Goal: Register for event/course

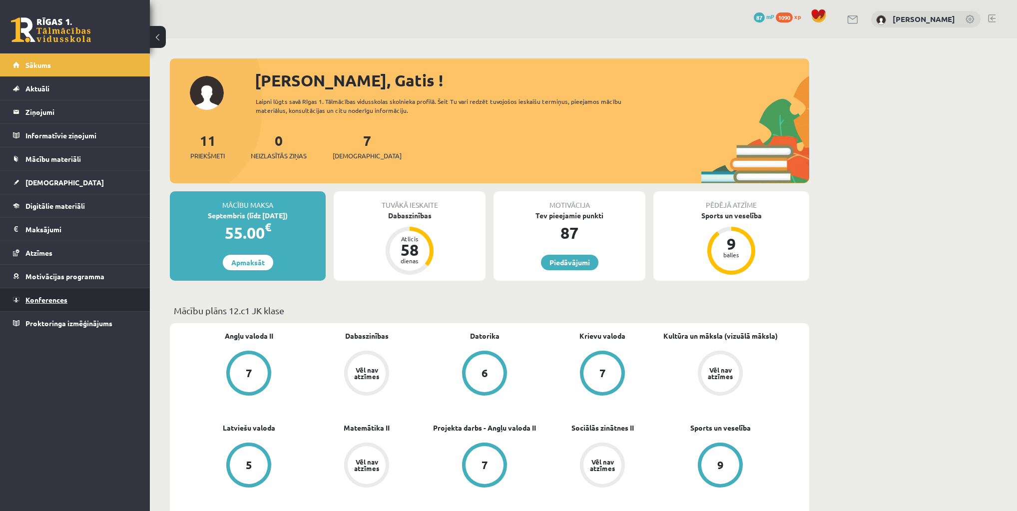
click at [47, 300] on span "Konferences" at bounding box center [46, 299] width 42 height 9
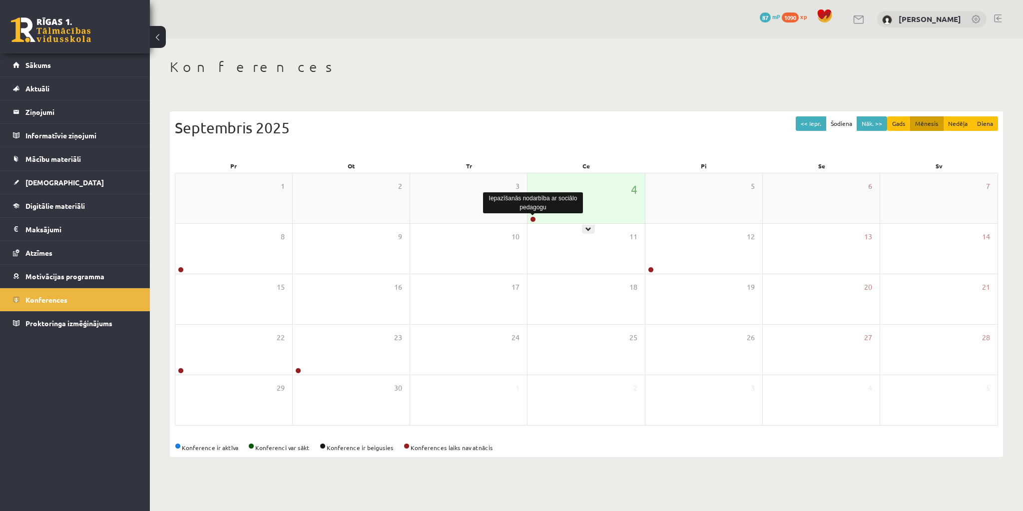
click at [532, 220] on link at bounding box center [533, 219] width 6 height 6
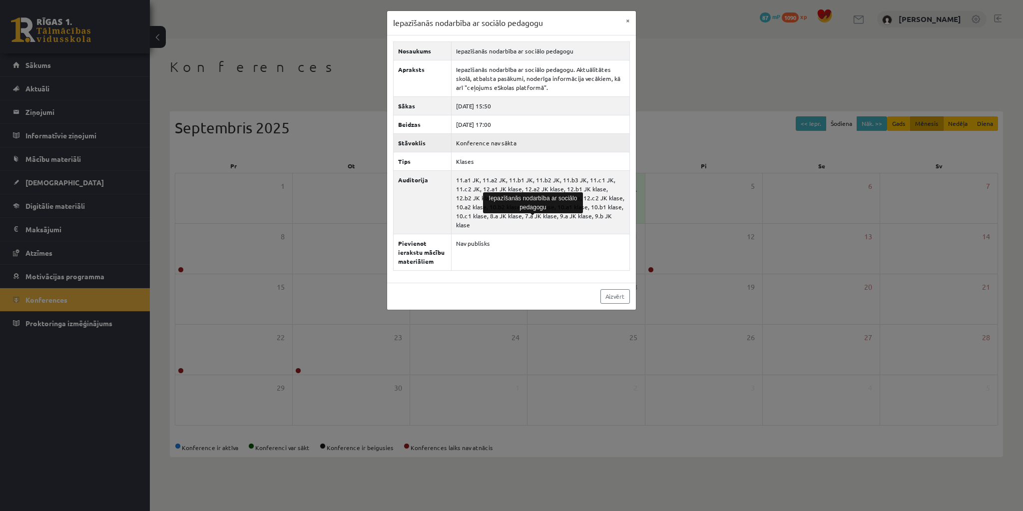
click at [575, 134] on td "Konference nav sākta" at bounding box center [541, 142] width 178 height 18
click at [483, 139] on td "Konference nav sākta" at bounding box center [541, 142] width 178 height 18
click at [482, 138] on td "Konference nav sākta" at bounding box center [541, 142] width 178 height 18
click at [624, 20] on button "×" at bounding box center [628, 20] width 16 height 19
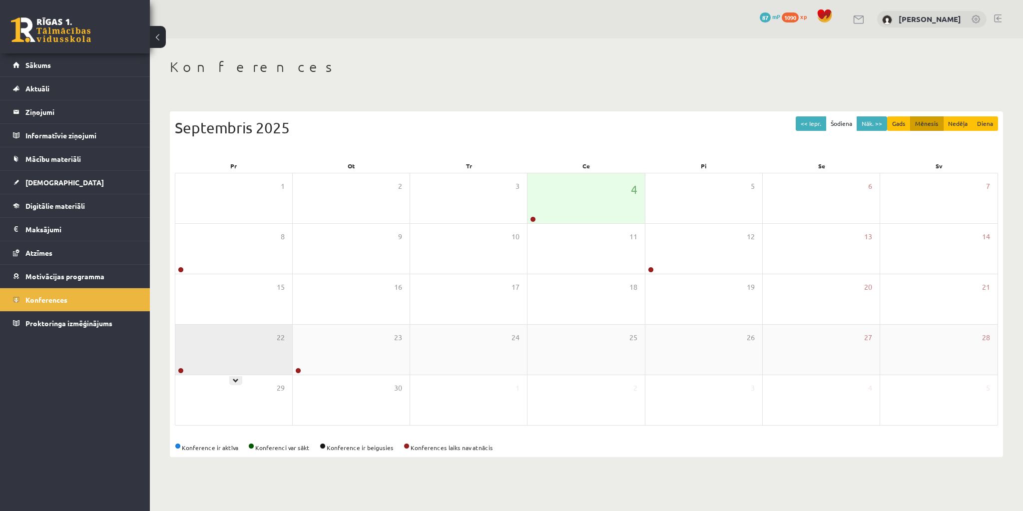
click at [177, 370] on div at bounding box center [179, 371] width 9 height 7
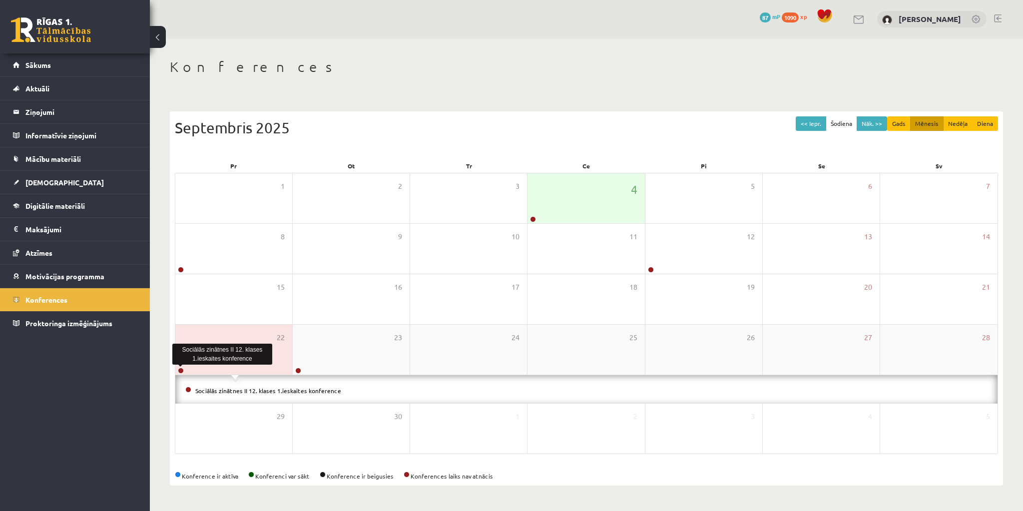
click at [178, 371] on link at bounding box center [181, 371] width 6 height 6
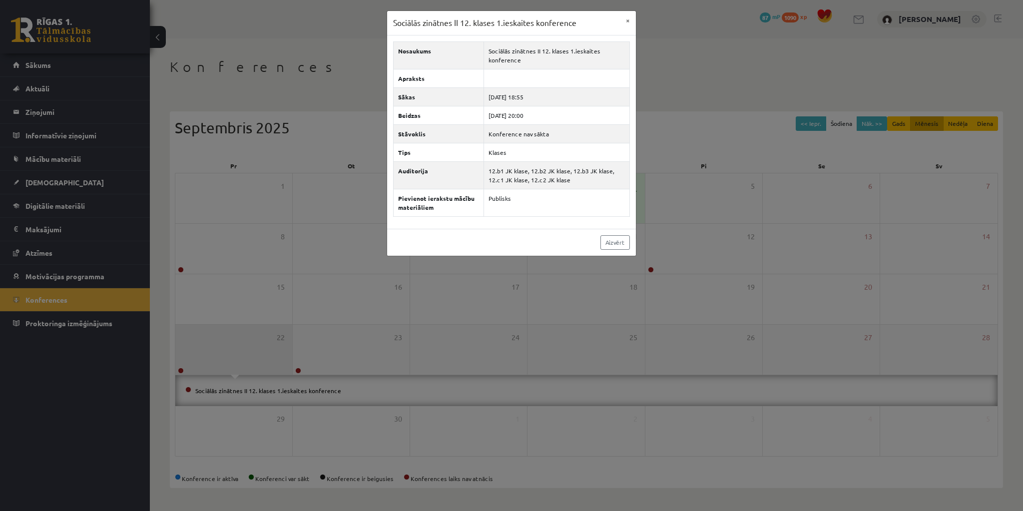
click at [178, 371] on div "Sociālās zinātnes II 12. klases 1.ieskaites konference × Nosaukums Sociālās zin…" at bounding box center [511, 255] width 1023 height 511
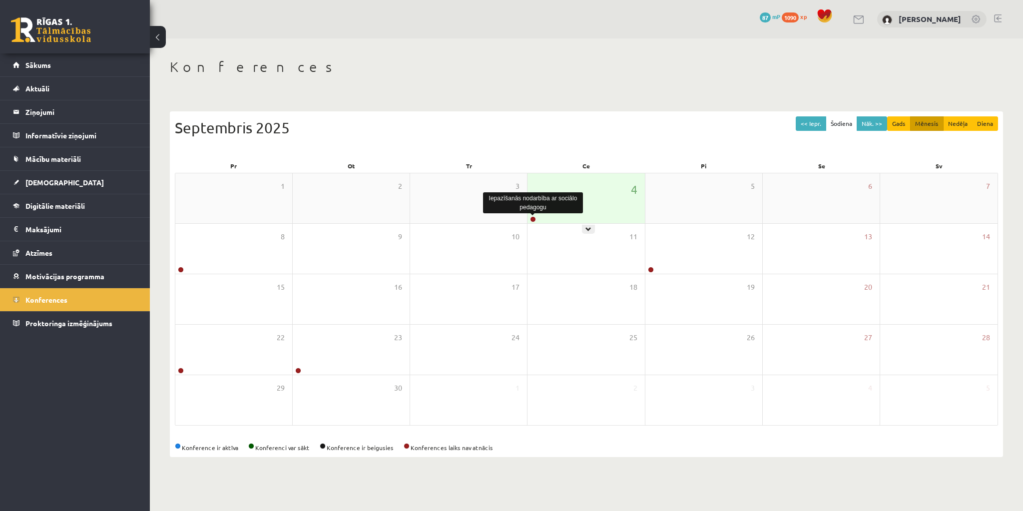
click at [534, 220] on link at bounding box center [533, 219] width 6 height 6
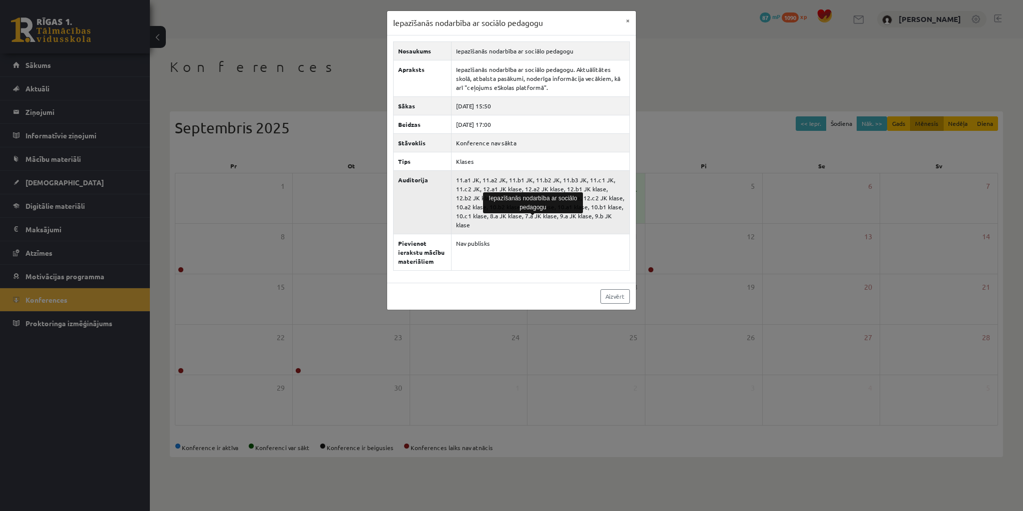
click at [592, 170] on td "11.a1 JK, 11.a2 JK, 11.b1 JK, 11.b2 JK, 11.b3 JK, 11.c1 JK, 11.c2 JK, 12.a1 JK …" at bounding box center [541, 201] width 178 height 63
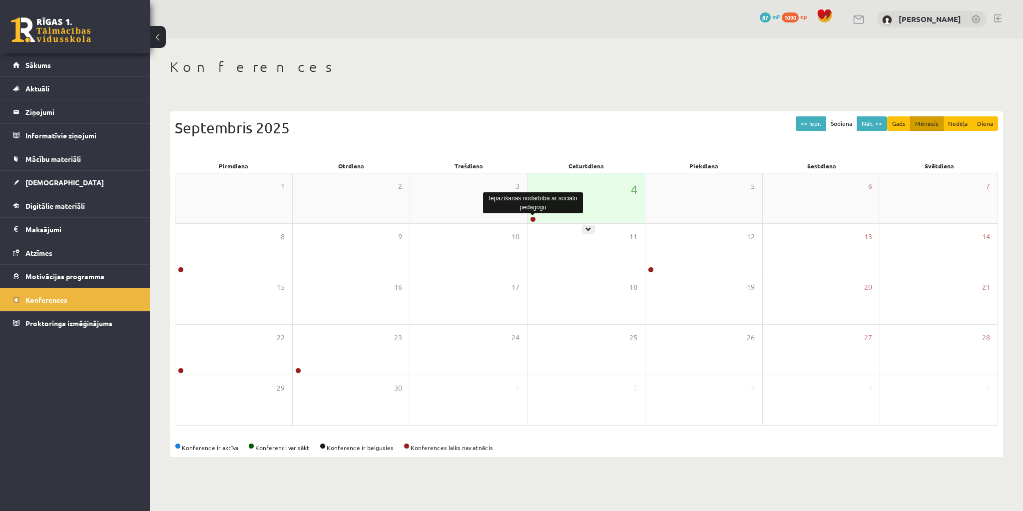
click at [533, 219] on link at bounding box center [533, 219] width 6 height 6
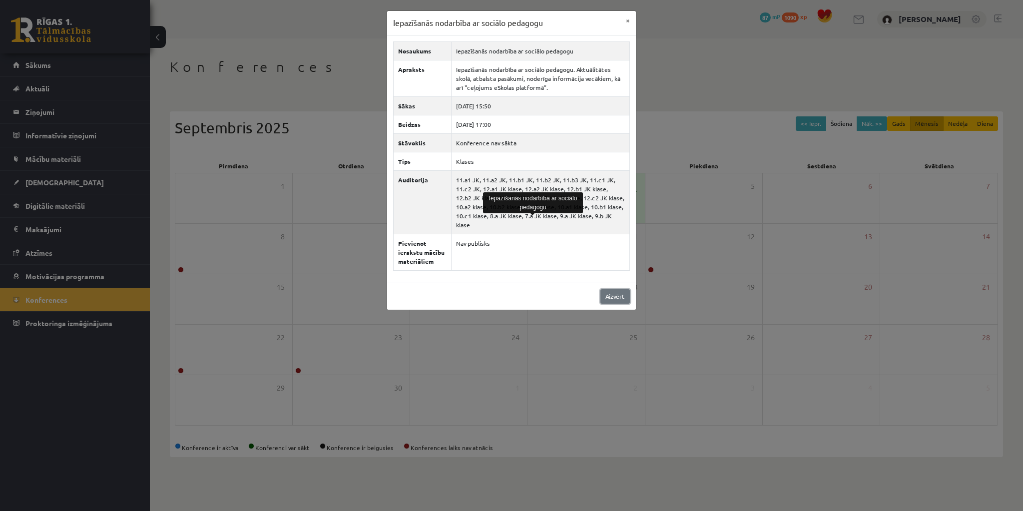
click at [617, 289] on link "Aizvērt" at bounding box center [615, 296] width 29 height 14
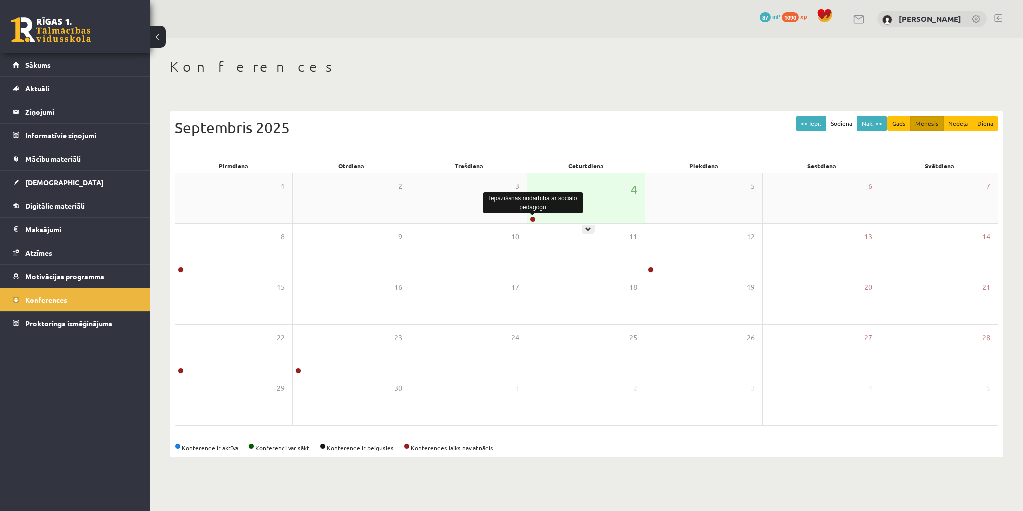
click at [534, 222] on div at bounding box center [532, 219] width 9 height 7
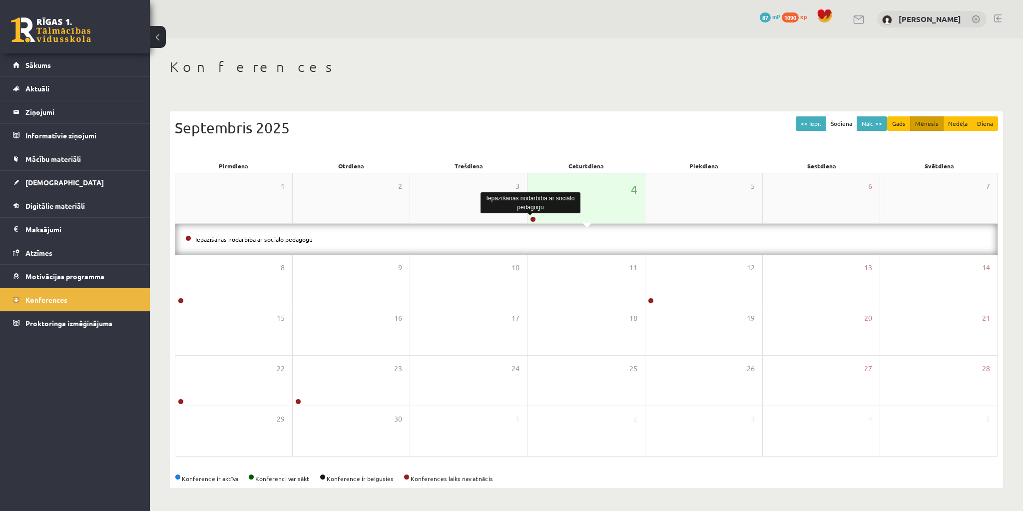
click at [534, 220] on link at bounding box center [533, 219] width 6 height 6
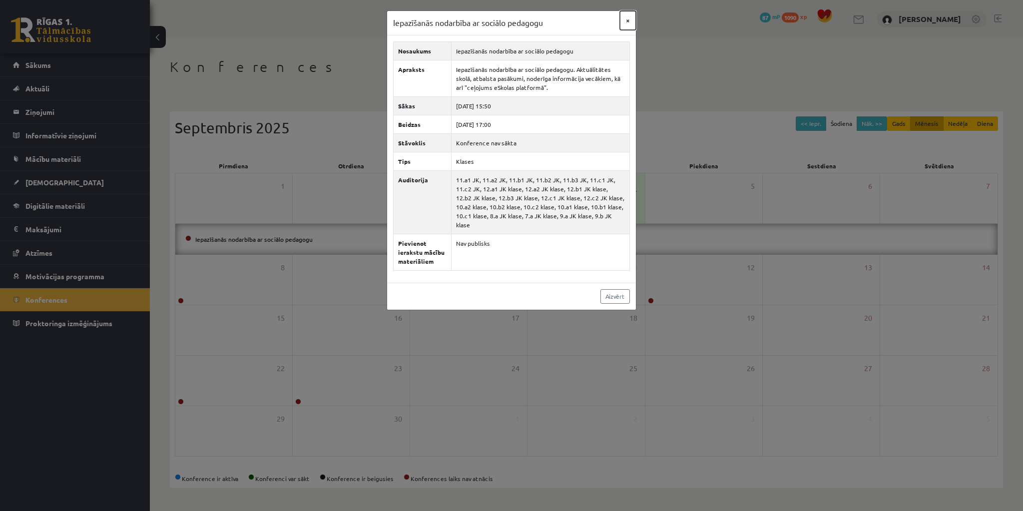
click at [625, 20] on button "×" at bounding box center [628, 20] width 16 height 19
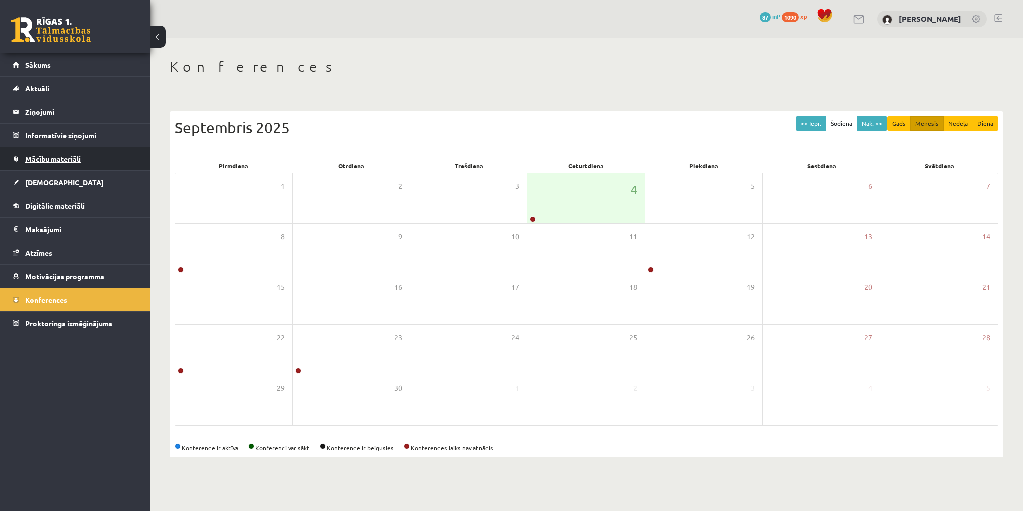
click at [41, 159] on span "Mācību materiāli" at bounding box center [52, 158] width 55 height 9
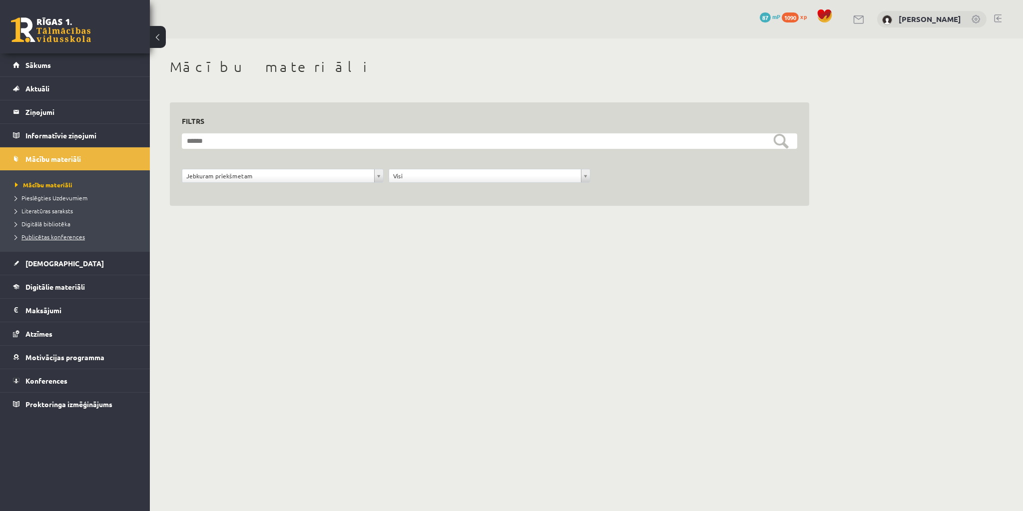
click at [42, 234] on span "Publicētas konferences" at bounding box center [50, 237] width 70 height 8
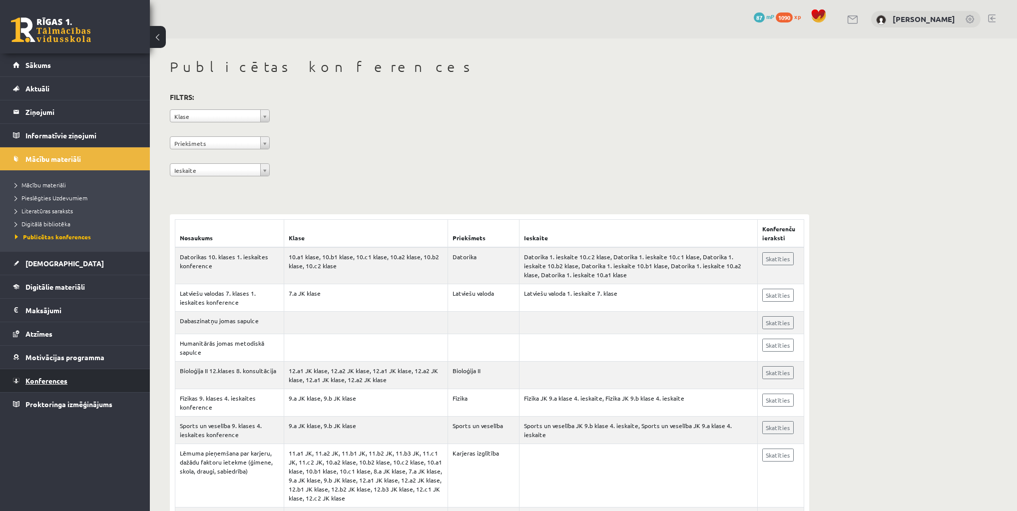
click at [40, 380] on span "Konferences" at bounding box center [46, 380] width 42 height 9
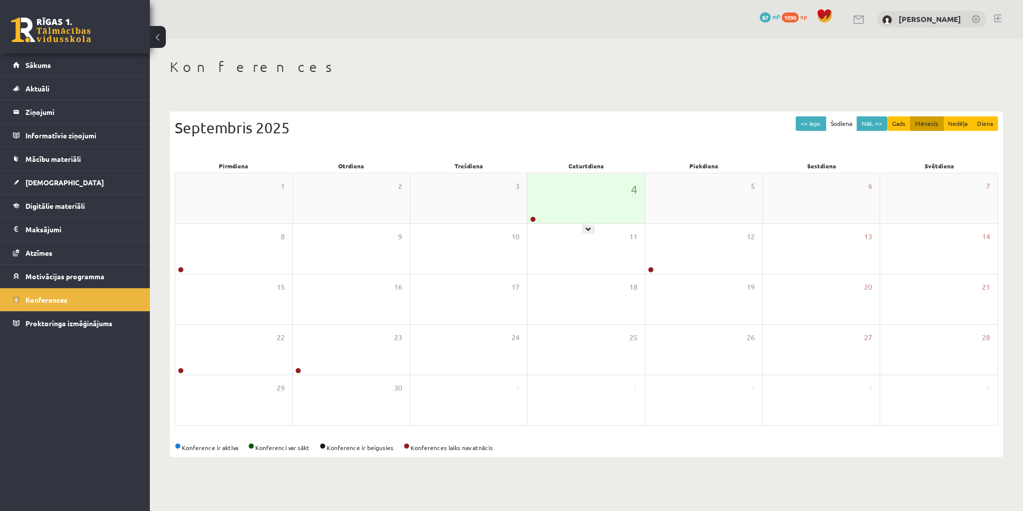
click at [532, 222] on link at bounding box center [533, 219] width 6 height 6
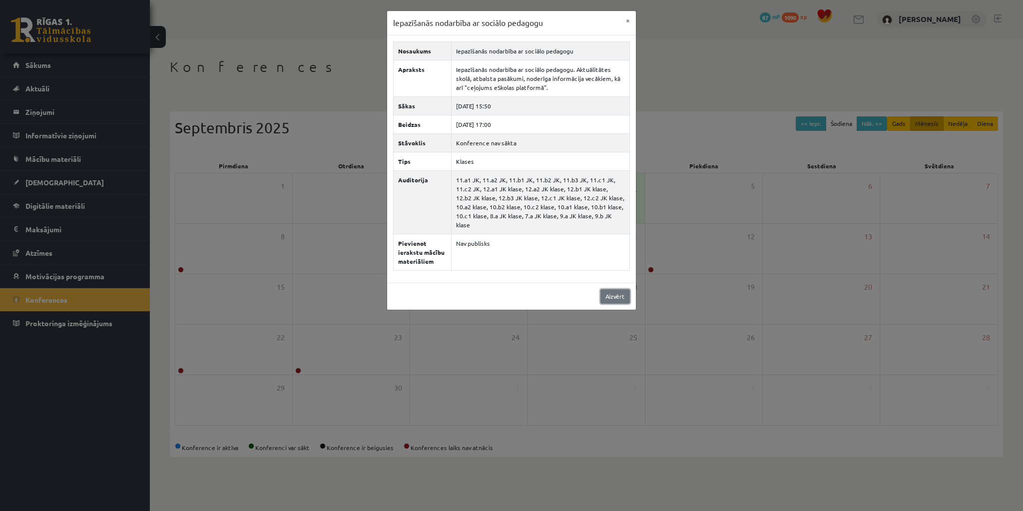
click at [624, 289] on link "Aizvērt" at bounding box center [615, 296] width 29 height 14
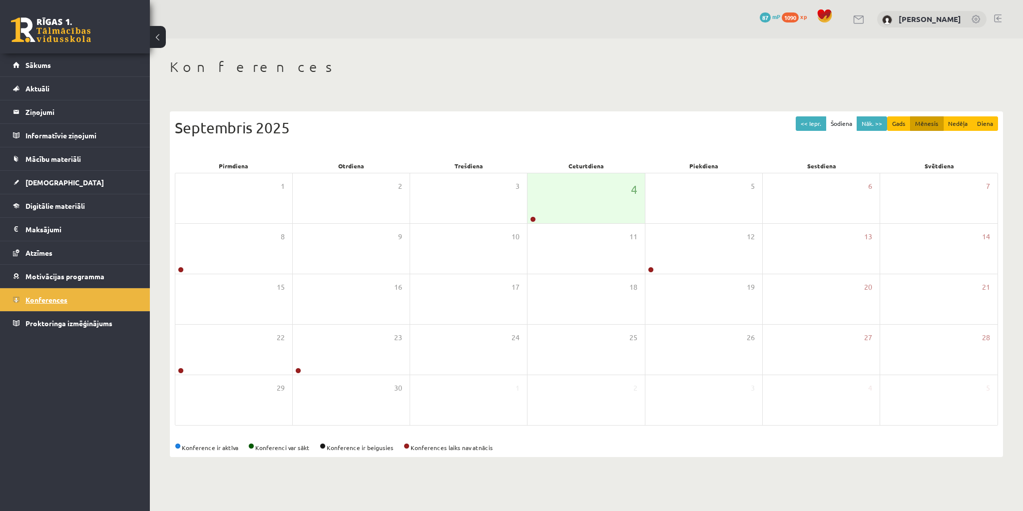
click at [45, 299] on span "Konferences" at bounding box center [46, 299] width 42 height 9
click at [40, 178] on span "[DEMOGRAPHIC_DATA]" at bounding box center [64, 182] width 78 height 9
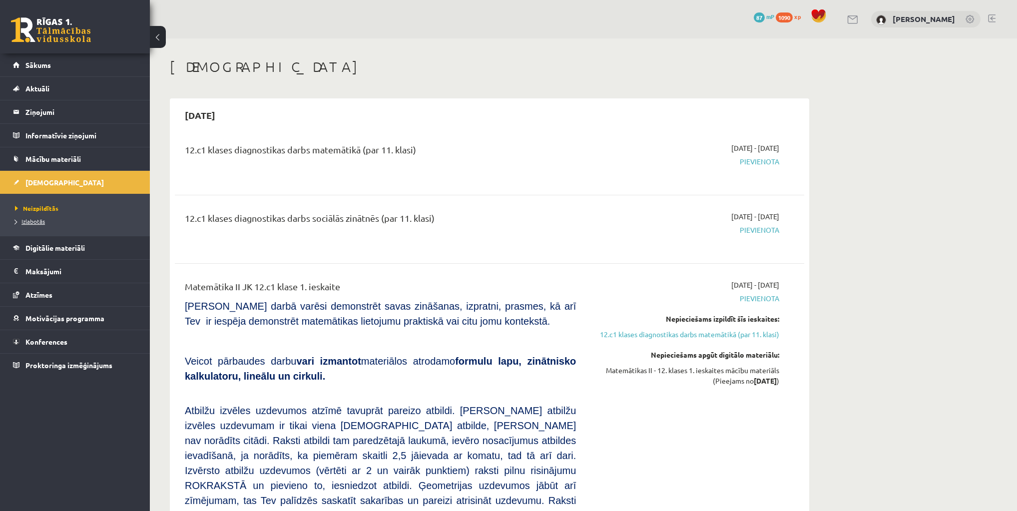
click at [38, 217] on span "Izlabotās" at bounding box center [30, 221] width 30 height 8
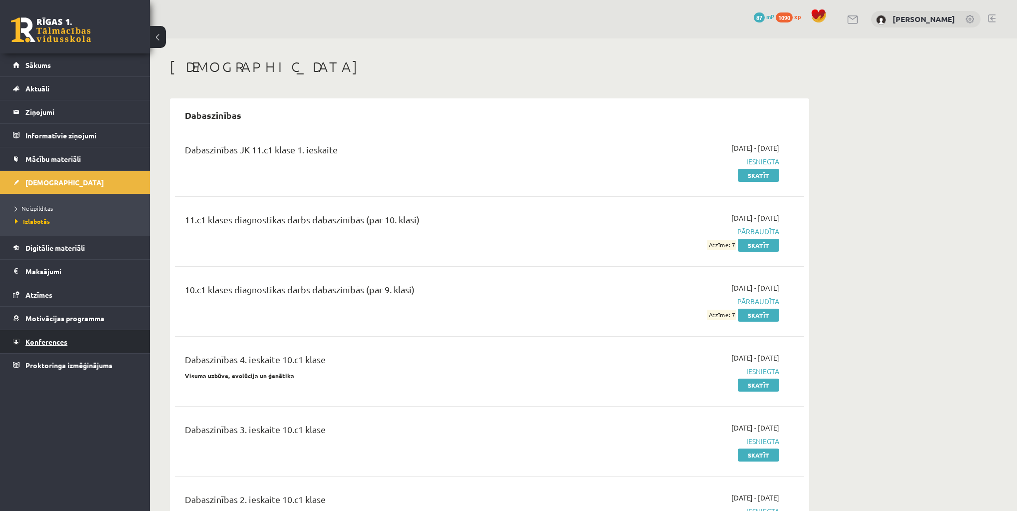
click at [39, 337] on span "Konferences" at bounding box center [46, 341] width 42 height 9
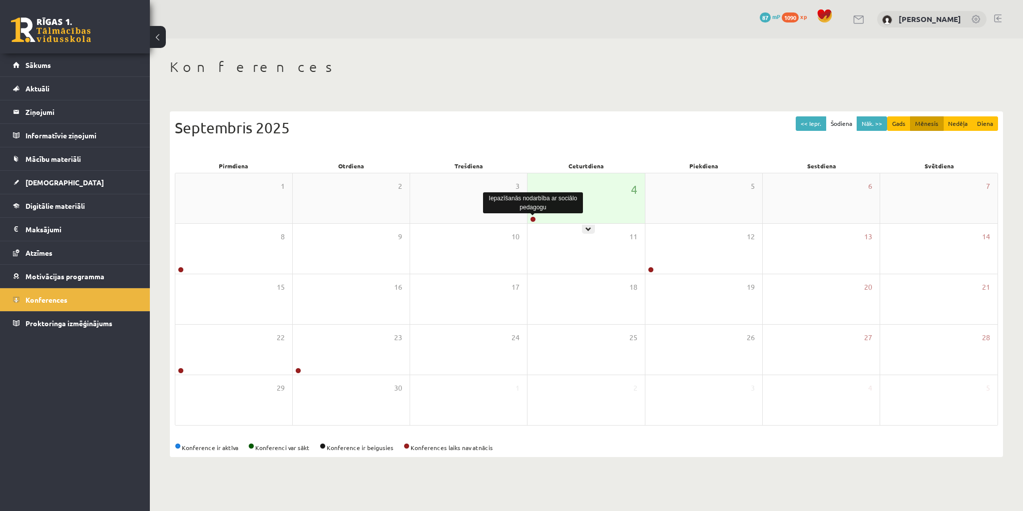
click at [532, 220] on link at bounding box center [533, 219] width 6 height 6
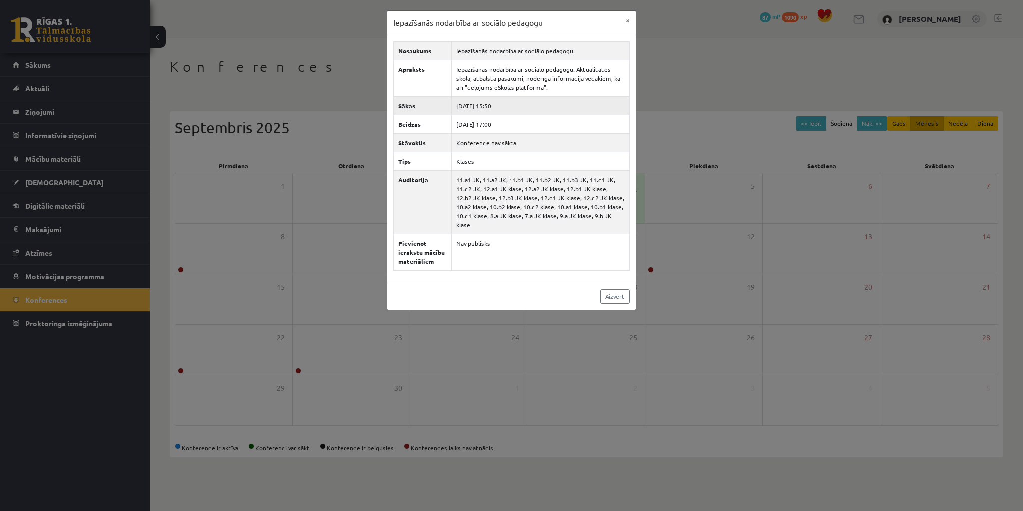
drag, startPoint x: 505, startPoint y: 104, endPoint x: 472, endPoint y: 105, distance: 33.5
click at [472, 105] on td "[DATE] 15:50" at bounding box center [541, 105] width 178 height 18
click at [541, 105] on td "[DATE] 15:50" at bounding box center [541, 105] width 178 height 18
click at [625, 22] on button "×" at bounding box center [628, 20] width 16 height 19
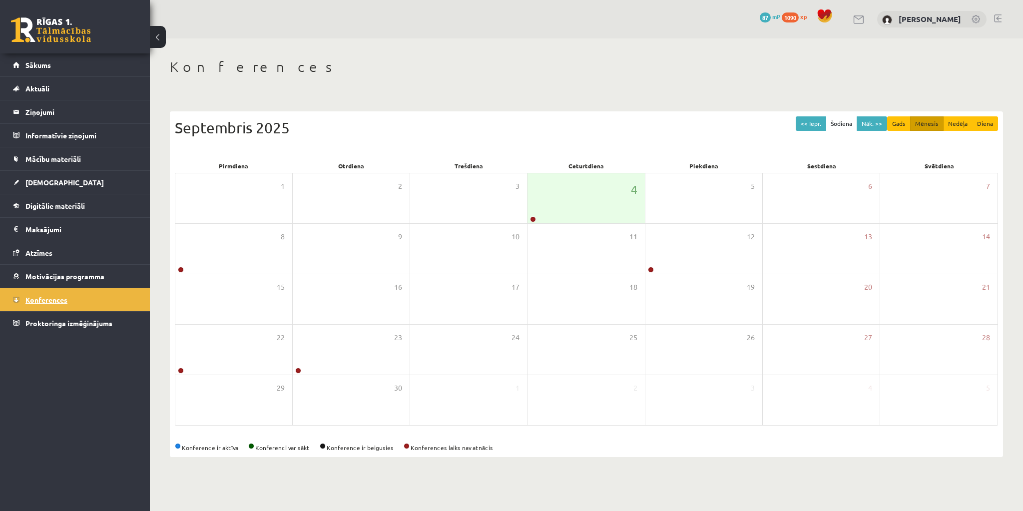
click at [57, 296] on span "Konferences" at bounding box center [46, 299] width 42 height 9
click at [975, 16] on link at bounding box center [977, 20] width 10 height 10
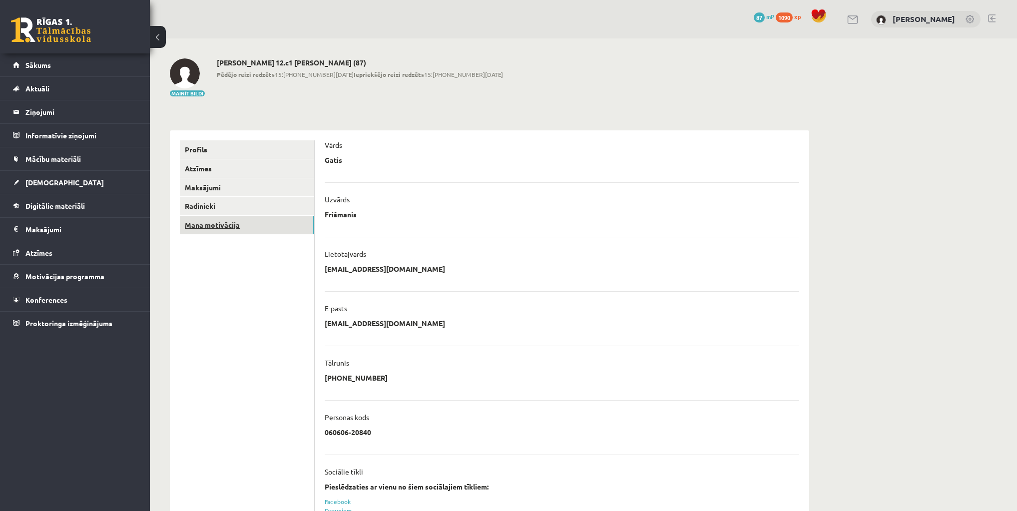
click at [209, 224] on link "Mana motivācija" at bounding box center [247, 225] width 134 height 18
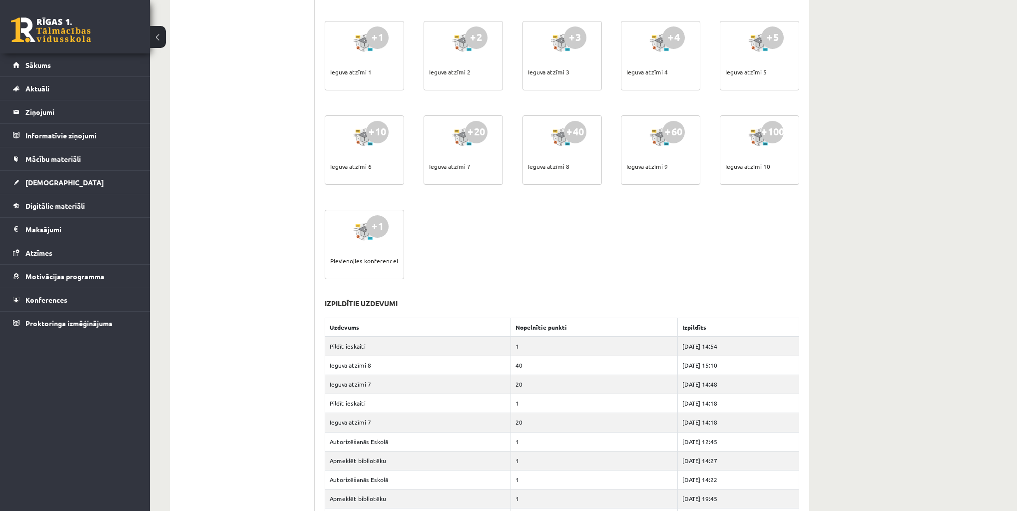
scroll to position [395, 0]
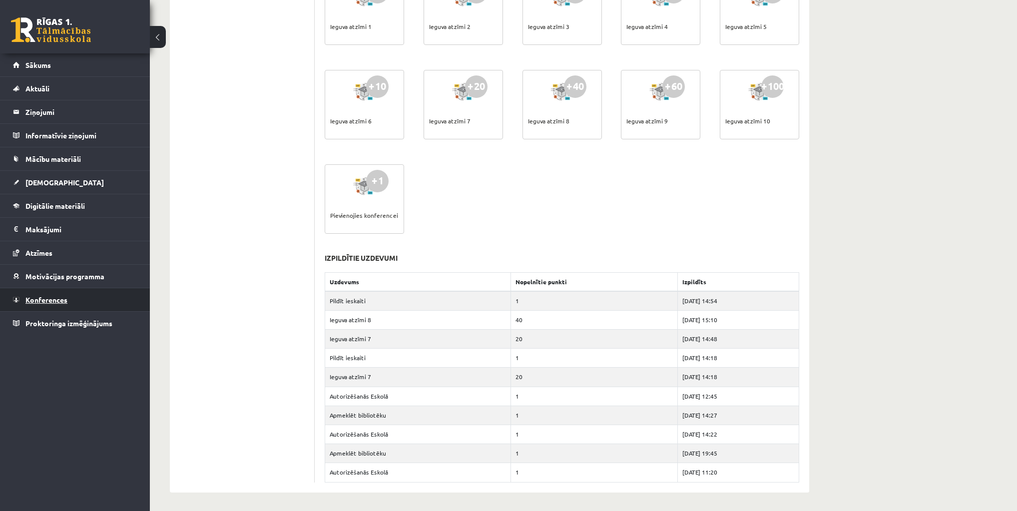
click at [45, 295] on span "Konferences" at bounding box center [46, 299] width 42 height 9
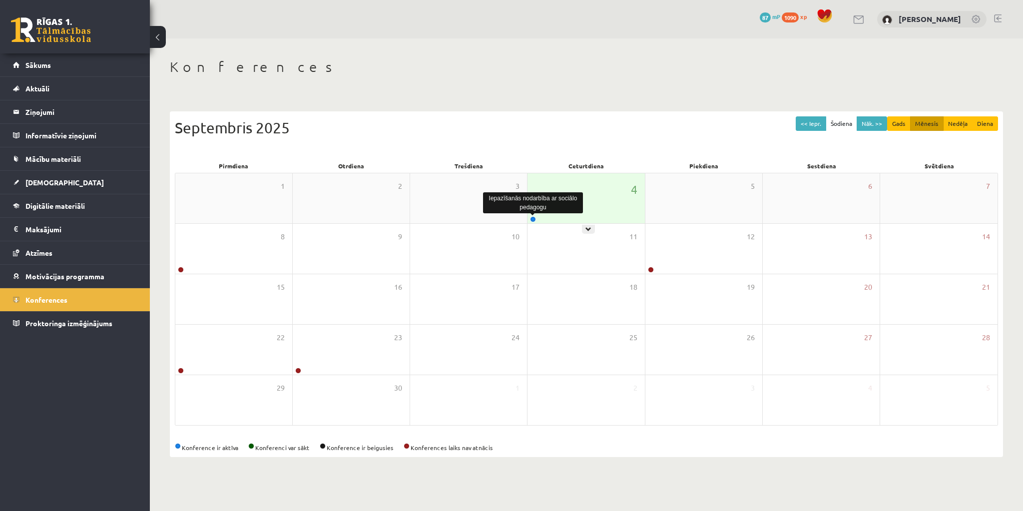
click at [532, 218] on link at bounding box center [533, 219] width 6 height 6
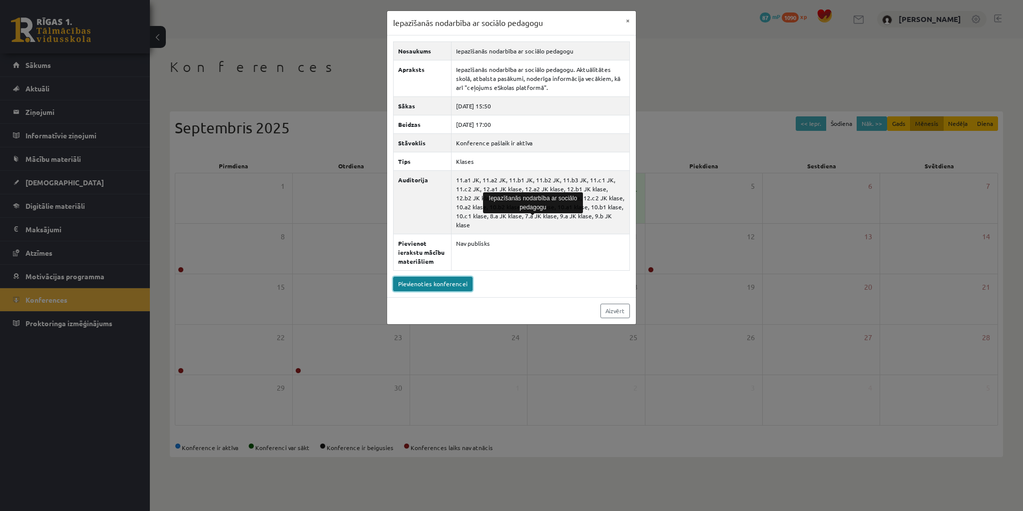
click at [448, 277] on link "Pievienoties konferencei" at bounding box center [432, 284] width 79 height 14
